Goal: Task Accomplishment & Management: Manage account settings

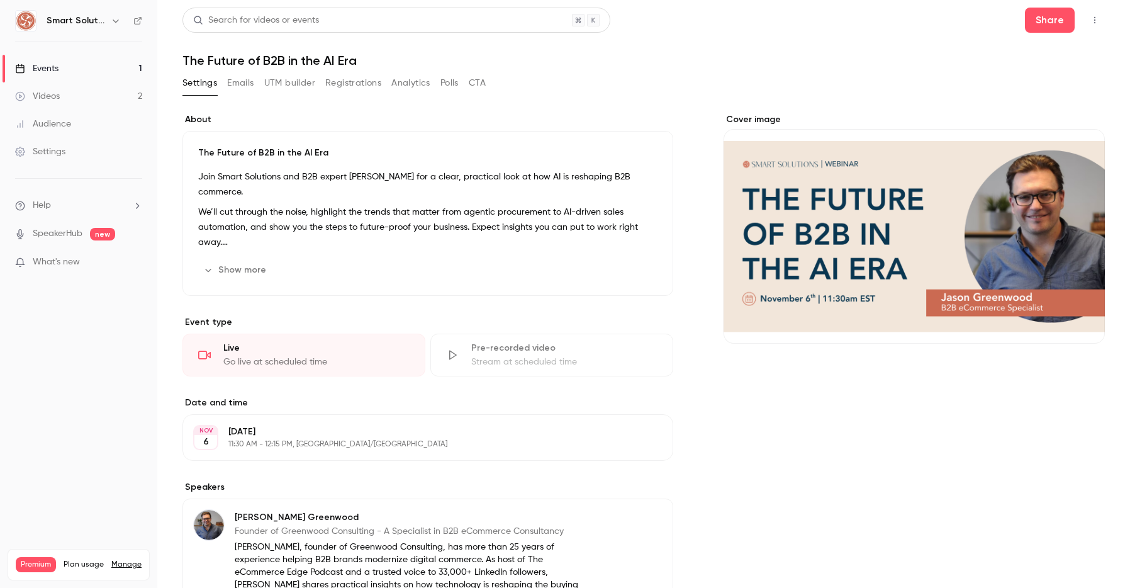
click at [239, 81] on button "Emails" at bounding box center [240, 83] width 26 height 20
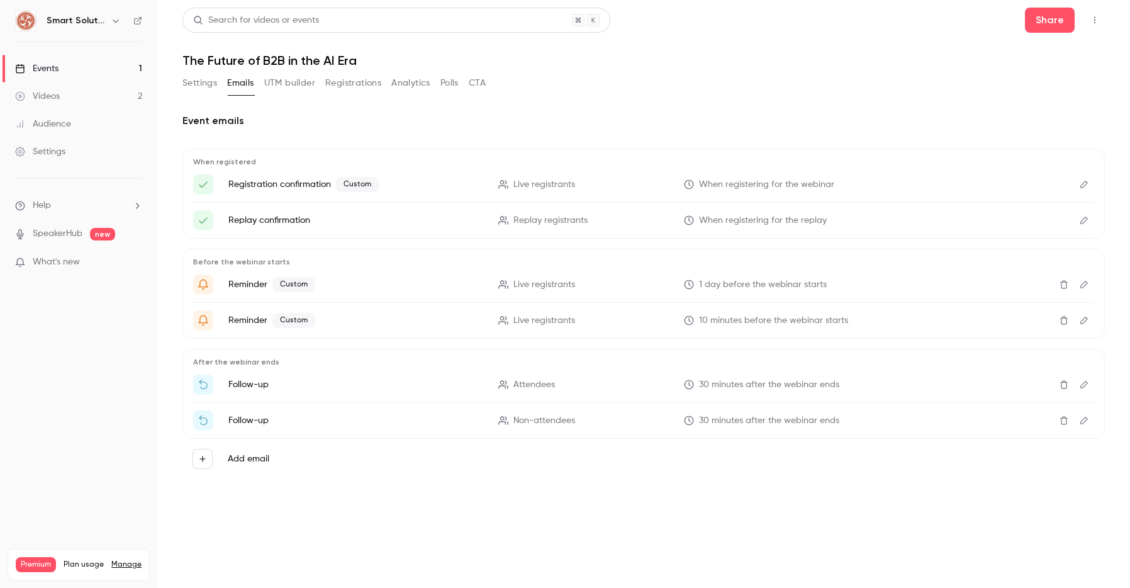
click at [1081, 186] on icon "Edit" at bounding box center [1085, 185] width 8 height 8
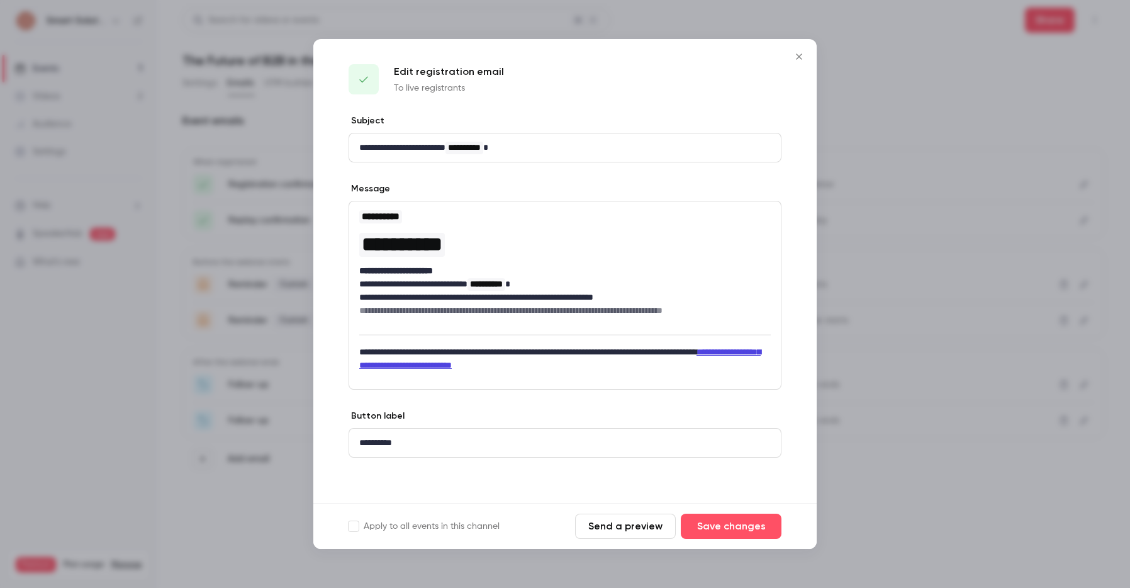
click at [625, 529] on button "Send a preview" at bounding box center [625, 526] width 101 height 25
click at [792, 58] on icon "Close" at bounding box center [799, 57] width 15 height 10
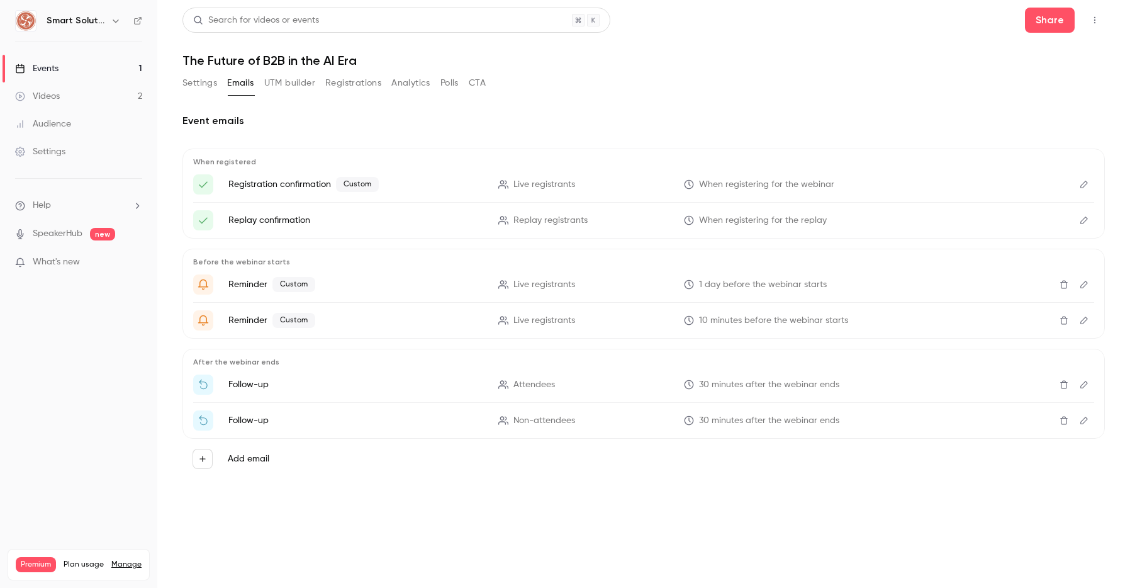
drag, startPoint x: 201, startPoint y: 83, endPoint x: 290, endPoint y: 108, distance: 92.1
click at [201, 83] on button "Settings" at bounding box center [200, 83] width 35 height 20
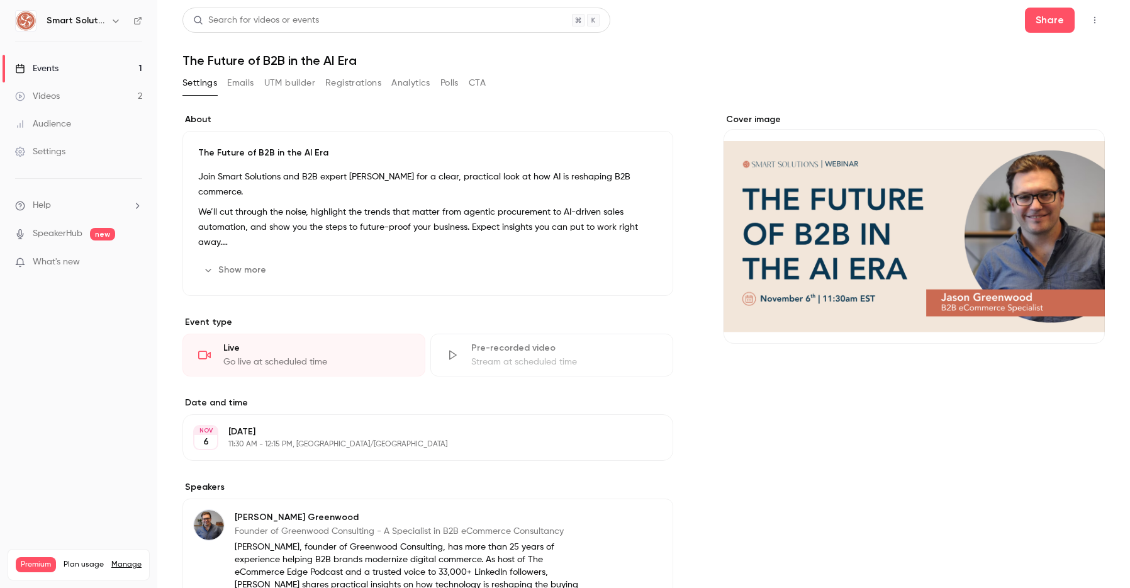
click at [254, 149] on p "The Future of B2B in the AI Era" at bounding box center [427, 153] width 459 height 13
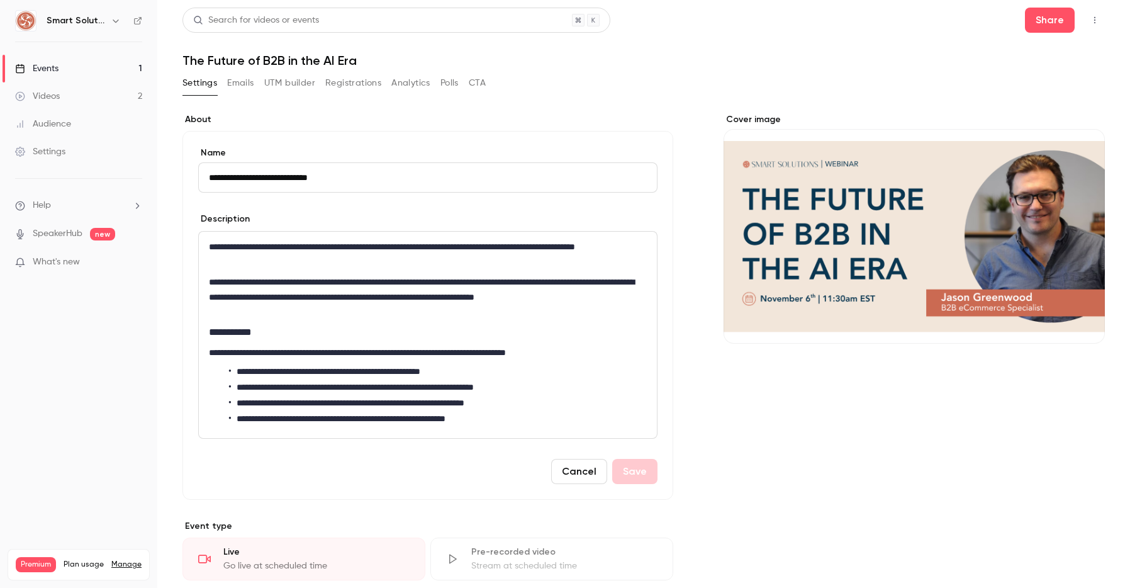
drag, startPoint x: 281, startPoint y: 178, endPoint x: 337, endPoint y: 191, distance: 56.9
click at [281, 178] on input "**********" at bounding box center [427, 177] width 459 height 30
type input "**********"
click at [210, 262] on p "**********" at bounding box center [428, 254] width 438 height 30
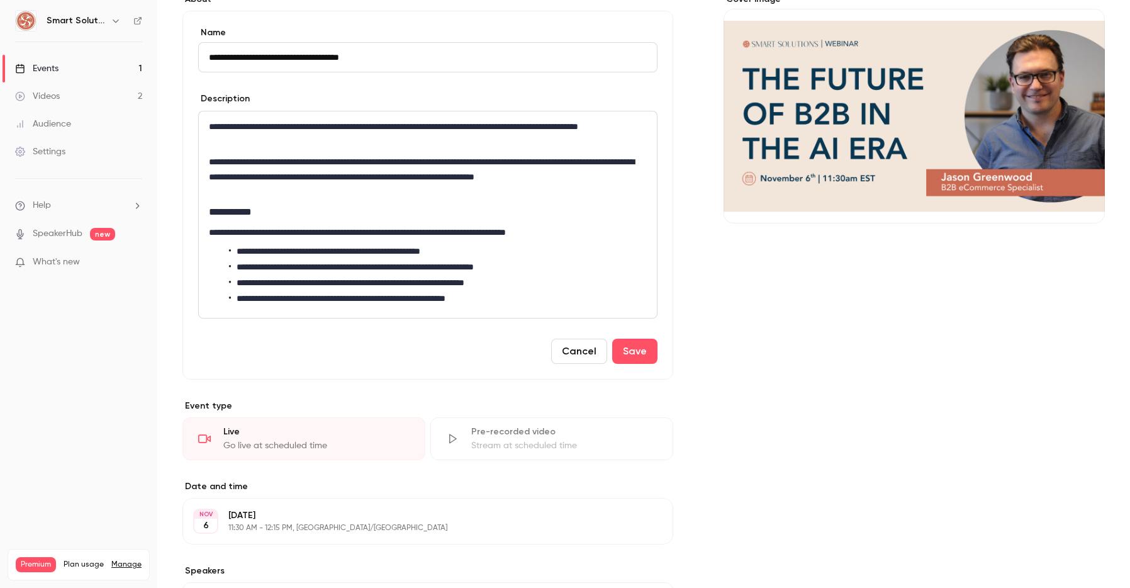
scroll to position [121, 0]
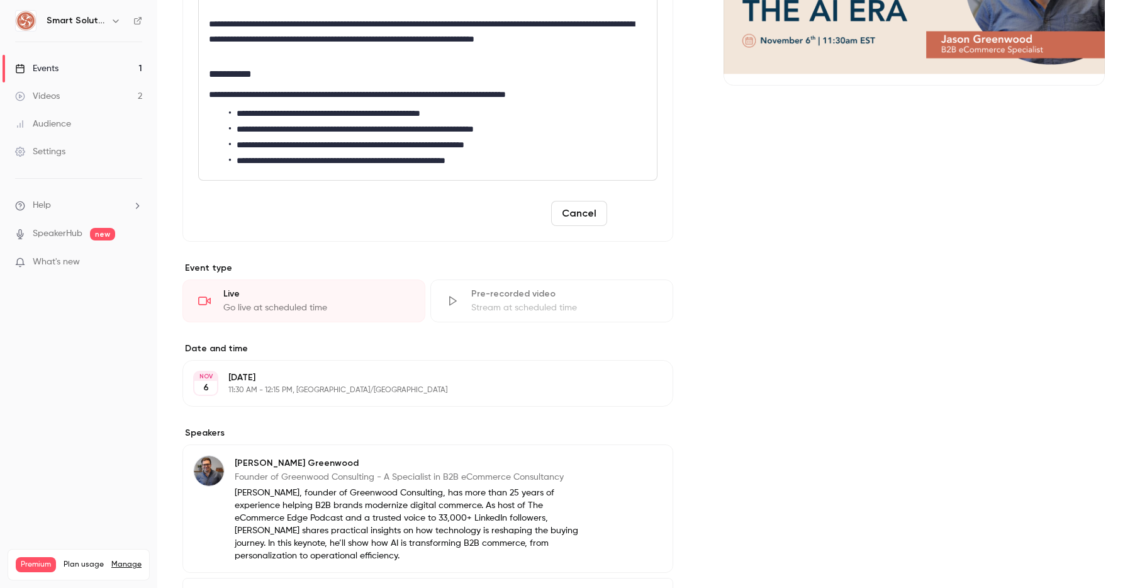
click at [633, 214] on button "Save" at bounding box center [634, 213] width 45 height 25
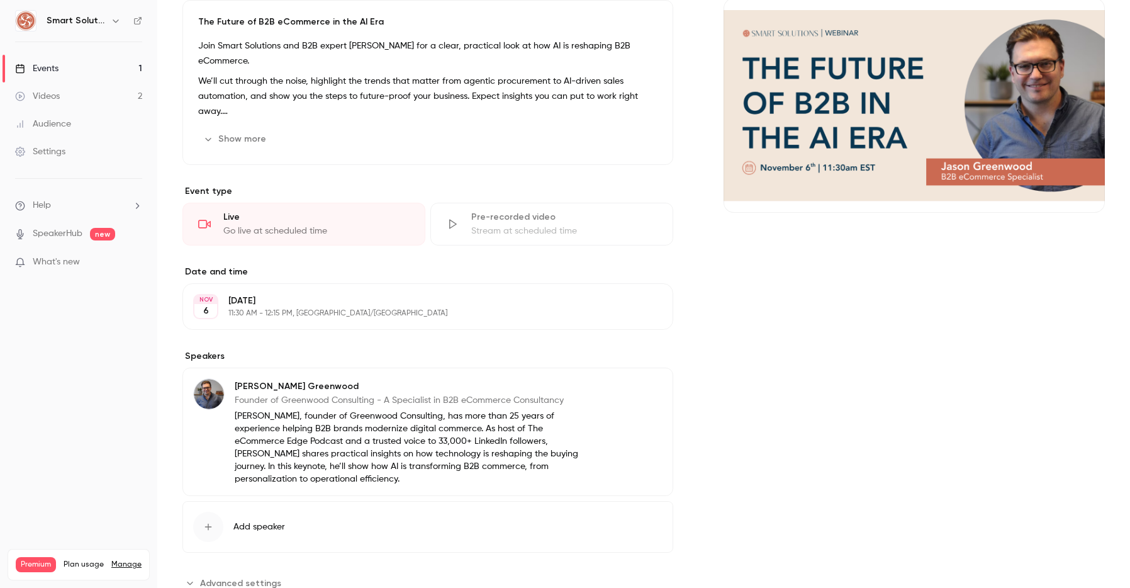
scroll to position [0, 0]
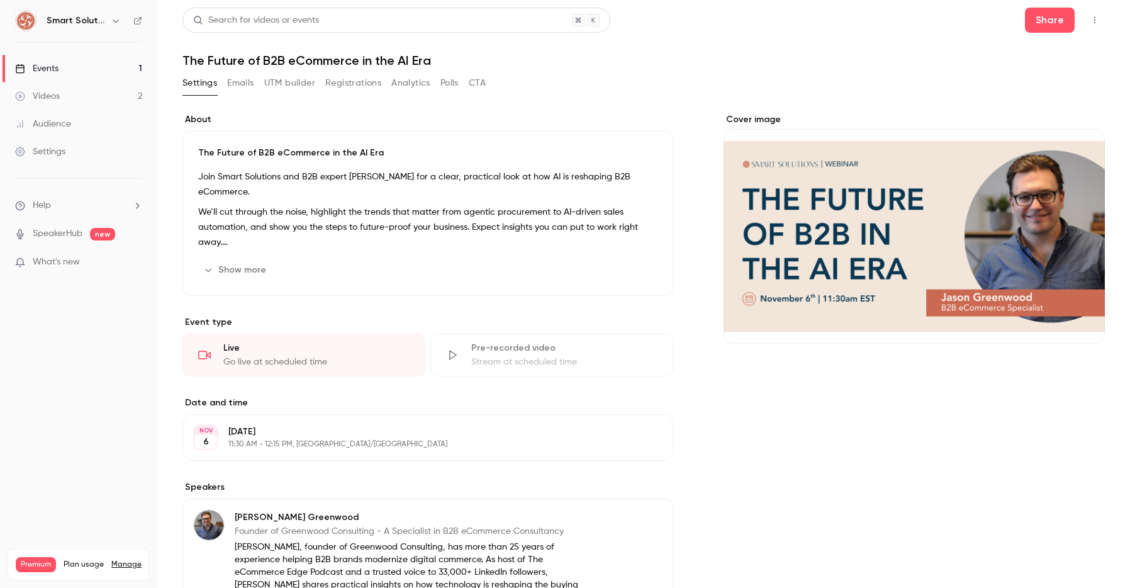
click at [240, 83] on button "Emails" at bounding box center [240, 83] width 26 height 20
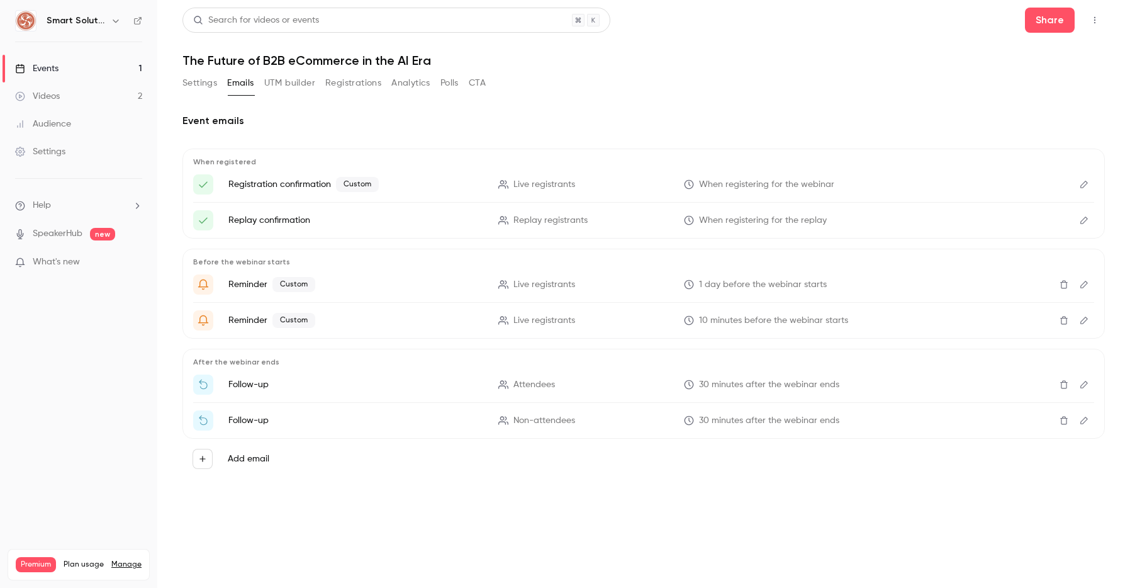
click at [259, 225] on p "Replay confirmation" at bounding box center [355, 220] width 255 height 13
drag, startPoint x: 847, startPoint y: 283, endPoint x: 680, endPoint y: 287, distance: 166.2
click at [680, 287] on li "Reminder Custom Live registrants 1 day before the webinar starts" at bounding box center [643, 284] width 901 height 20
drag, startPoint x: 897, startPoint y: 321, endPoint x: 690, endPoint y: 322, distance: 206.5
click at [687, 322] on p "10 minutes before the webinar starts" at bounding box center [811, 320] width 255 height 13
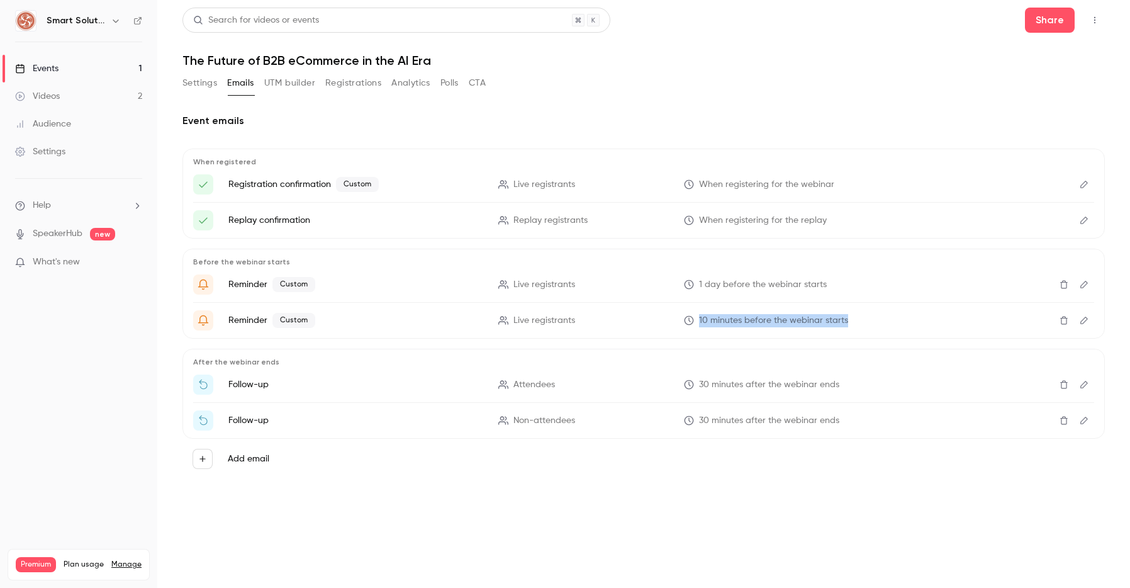
click at [1088, 323] on icon "Edit" at bounding box center [1084, 320] width 10 height 9
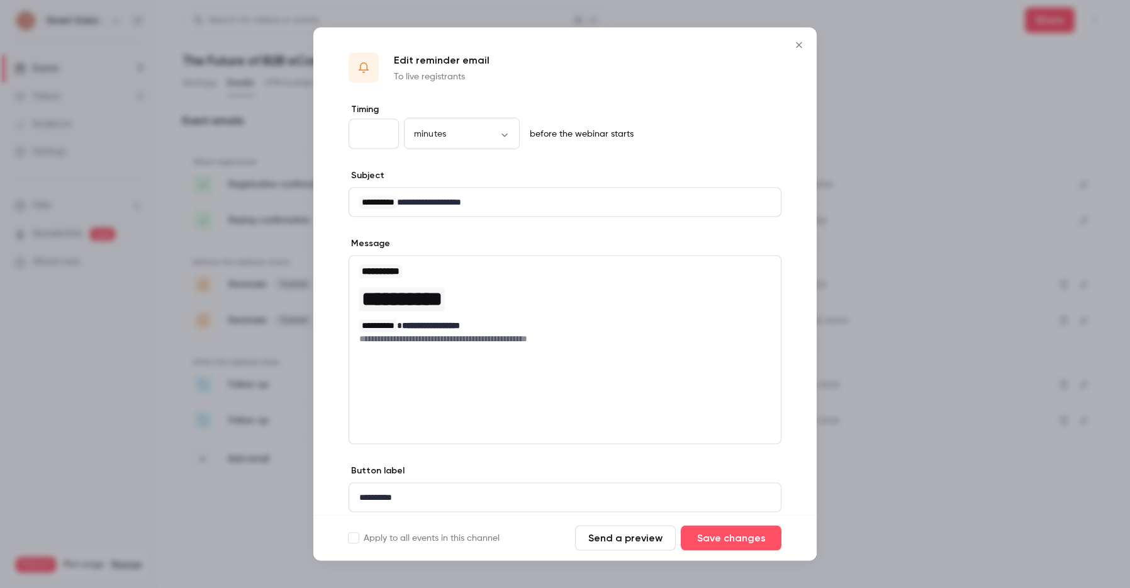
drag, startPoint x: 377, startPoint y: 135, endPoint x: 361, endPoint y: 136, distance: 16.4
click at [360, 136] on input "*" at bounding box center [374, 134] width 50 height 30
drag, startPoint x: 367, startPoint y: 134, endPoint x: 356, endPoint y: 135, distance: 11.3
click at [356, 135] on input "*" at bounding box center [374, 134] width 50 height 30
type input "**"
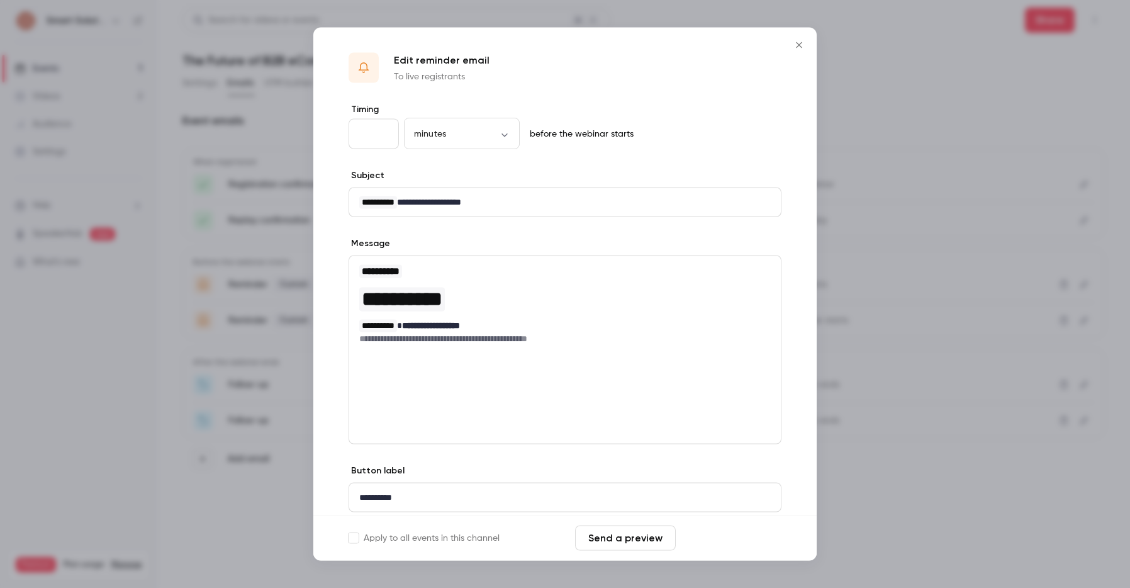
click at [739, 540] on button "Save changes" at bounding box center [731, 538] width 101 height 25
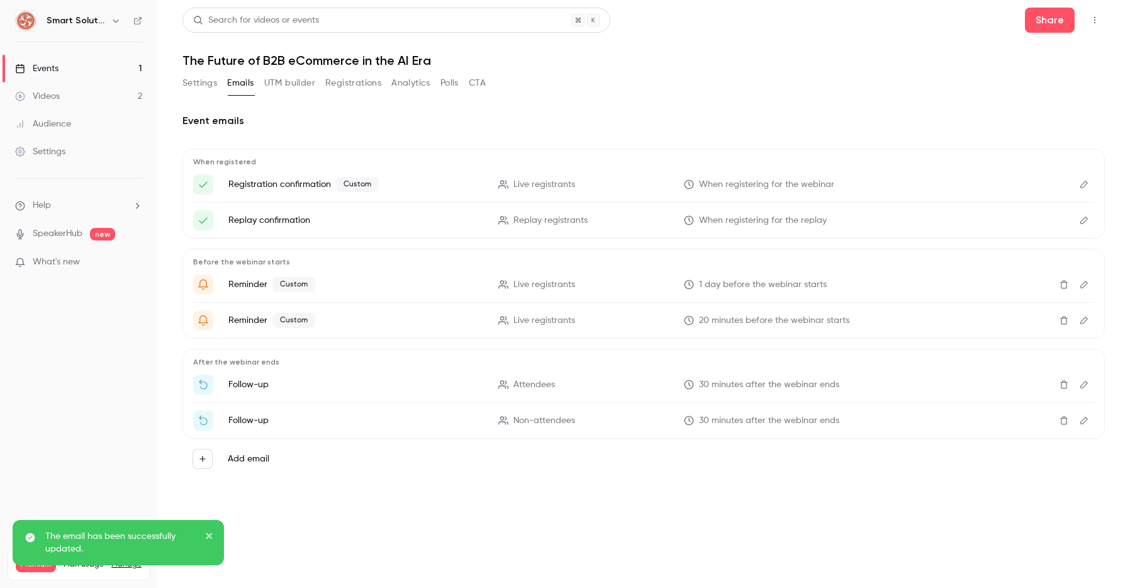
click at [1089, 286] on icon "Edit" at bounding box center [1084, 284] width 10 height 9
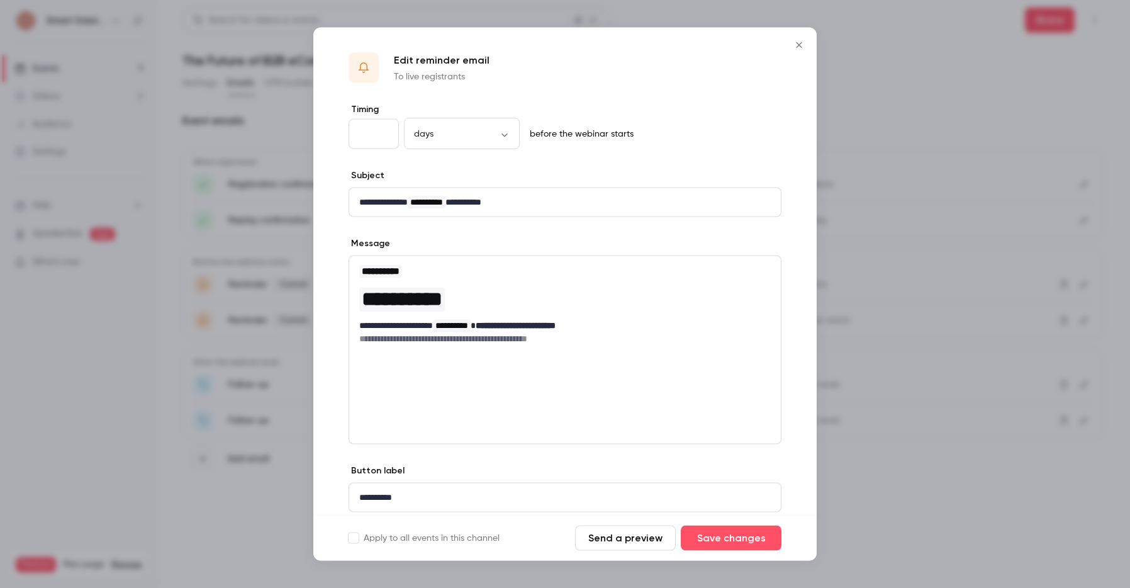
click at [799, 45] on icon "Close" at bounding box center [799, 45] width 6 height 6
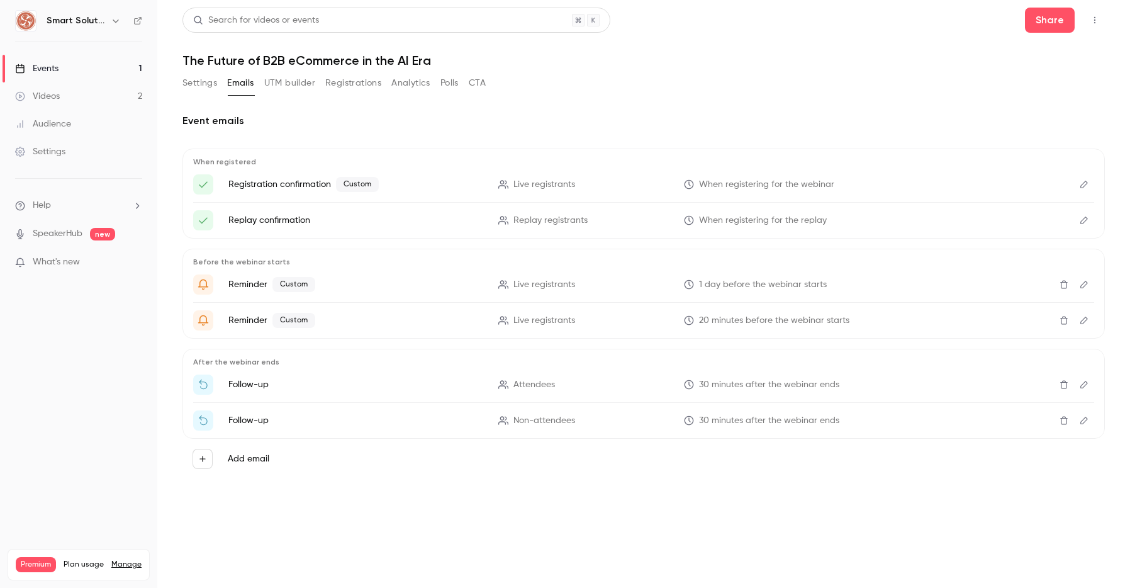
click at [1064, 386] on icon "Delete" at bounding box center [1064, 384] width 10 height 9
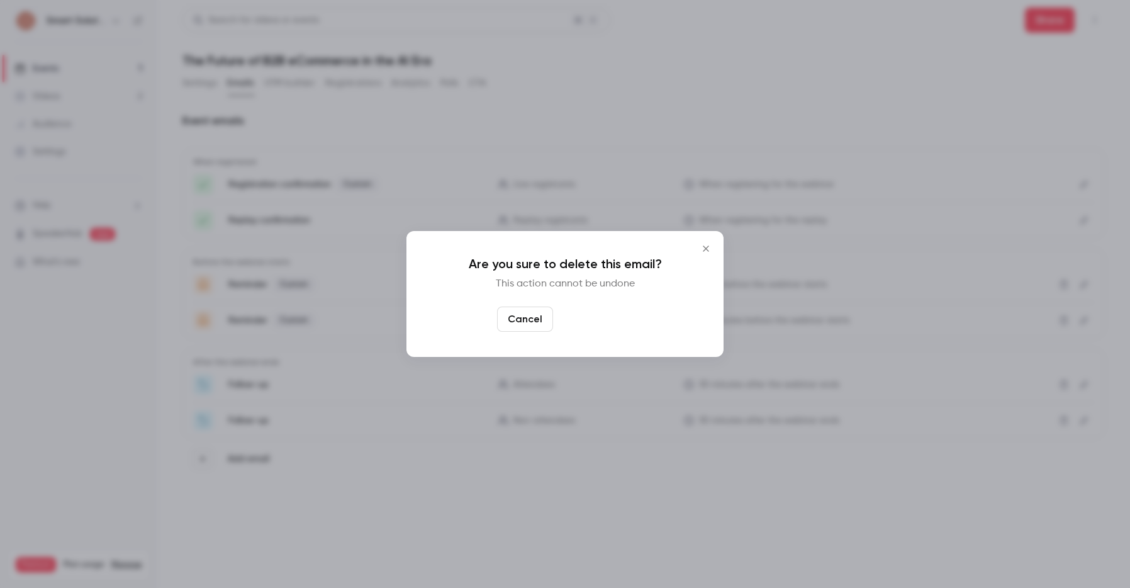
click at [603, 324] on button "Yes, delete" at bounding box center [596, 319] width 76 height 25
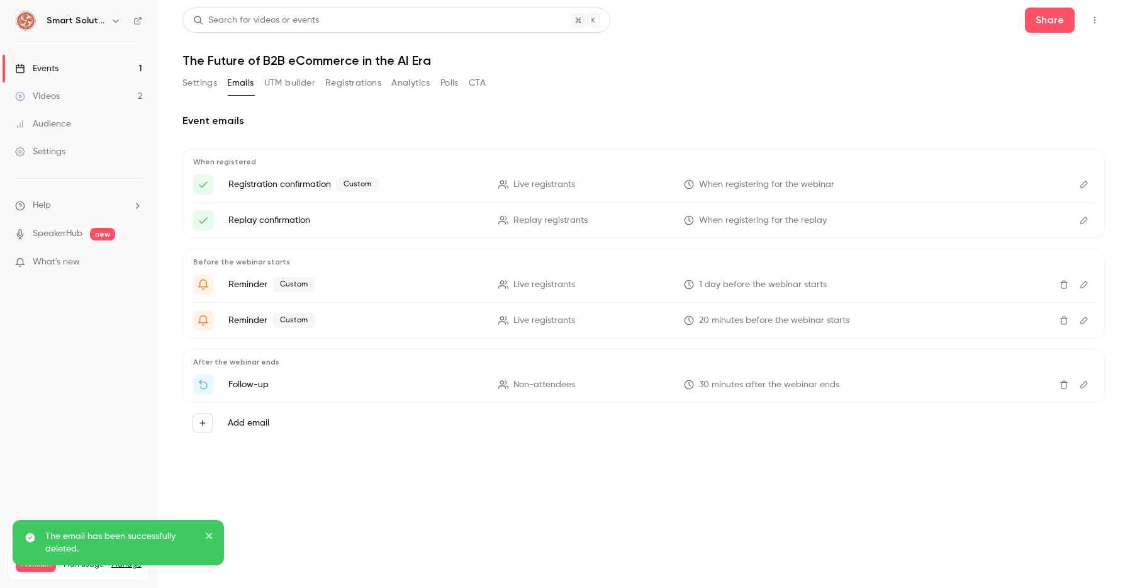
click at [1069, 381] on icon "Delete" at bounding box center [1064, 384] width 10 height 9
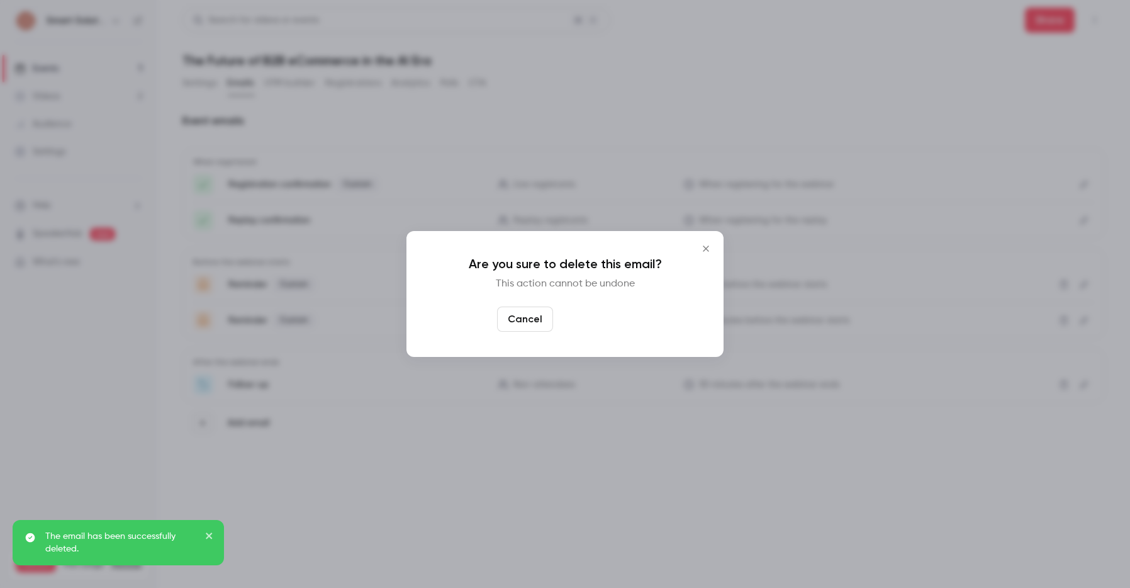
click at [604, 328] on button "Yes, delete" at bounding box center [596, 319] width 76 height 25
